Goal: Information Seeking & Learning: Check status

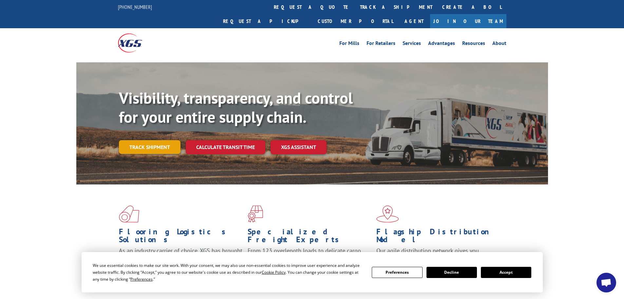
click at [154, 140] on link "Track shipment" at bounding box center [150, 147] width 62 height 14
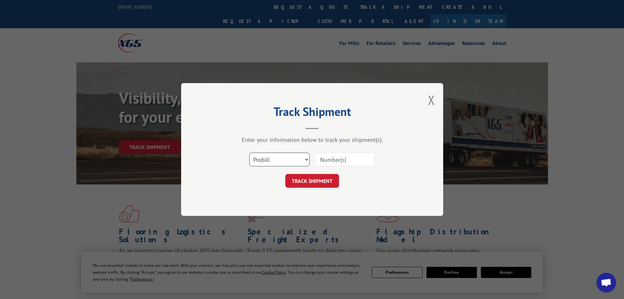
click at [285, 162] on select "Select category... Probill BOL PO" at bounding box center [279, 159] width 60 height 14
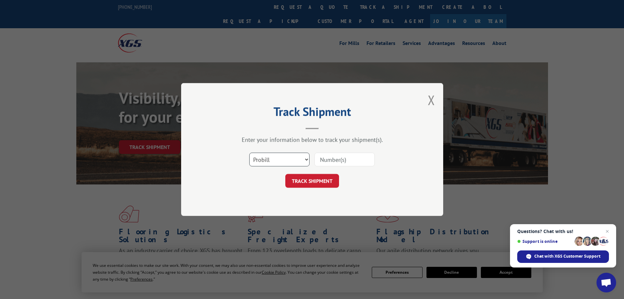
select select "bol"
click at [249, 152] on select "Select category... Probill BOL PO" at bounding box center [279, 159] width 60 height 14
click at [331, 164] on input at bounding box center [345, 159] width 60 height 14
paste input "04511300016657762"
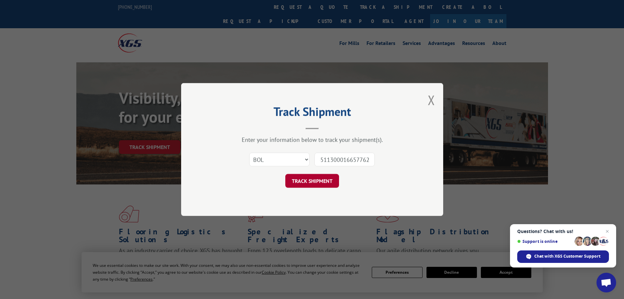
type input "04511300016657762"
click at [319, 182] on button "TRACK SHIPMENT" at bounding box center [312, 181] width 54 height 14
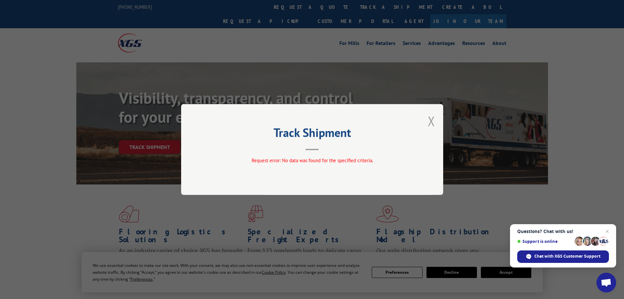
click at [432, 122] on button "Close modal" at bounding box center [431, 120] width 7 height 17
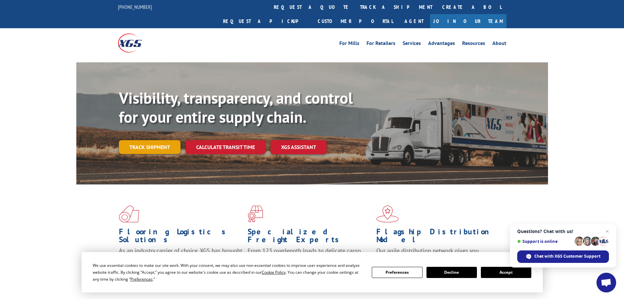
click at [147, 140] on link "Track shipment" at bounding box center [150, 147] width 62 height 14
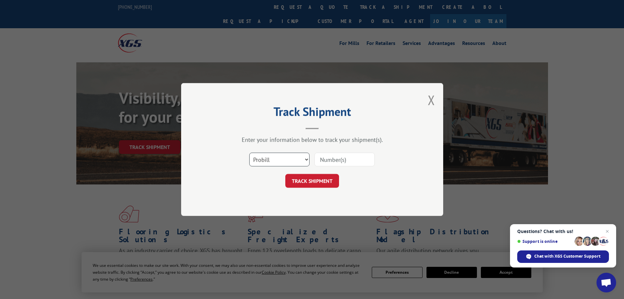
click at [295, 158] on select "Select category... Probill BOL PO" at bounding box center [279, 159] width 60 height 14
select select "bol"
click at [249, 152] on select "Select category... Probill BOL PO" at bounding box center [279, 159] width 60 height 14
click at [332, 166] on input at bounding box center [345, 159] width 60 height 14
paste input "16657762"
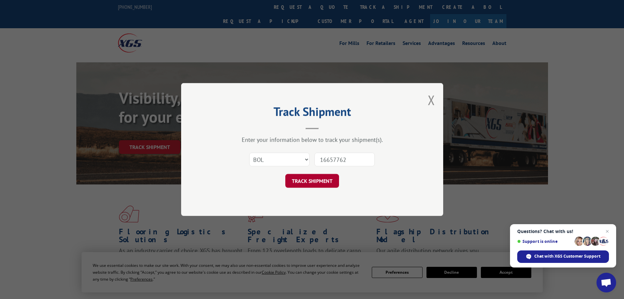
type input "16657762"
click at [319, 175] on button "TRACK SHIPMENT" at bounding box center [312, 181] width 54 height 14
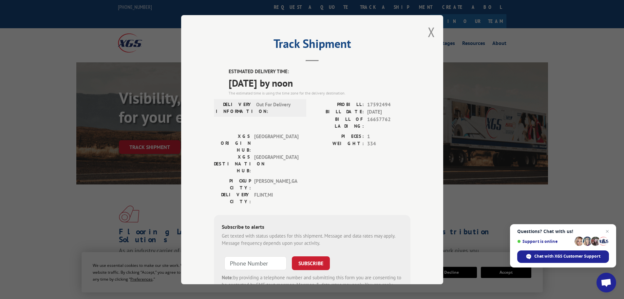
drag, startPoint x: 226, startPoint y: 69, endPoint x: 313, endPoint y: 82, distance: 88.1
click at [313, 82] on div "ESTIMATED DELIVERY TIME: [DATE] by noon The estimated time is using the time zo…" at bounding box center [320, 82] width 182 height 28
copy div "ESTIMATED DELIVERY TIME: [DATE] by noon"
